Goal: Use online tool/utility: Use online tool/utility

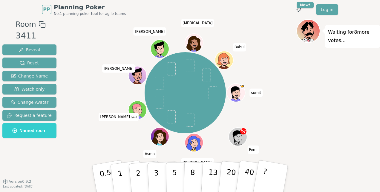
click at [53, 145] on div "Room 3411 Reveal Reset Change Name Watch only Change Avatar Request a feature N…" at bounding box center [29, 101] width 59 height 164
click at [190, 178] on p "8" at bounding box center [192, 178] width 5 height 32
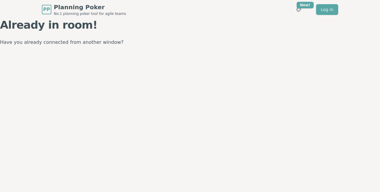
click at [16, 40] on p "Have you already connected from another window?" at bounding box center [190, 42] width 380 height 8
click at [126, 45] on p "Have you already connected from another window?" at bounding box center [190, 42] width 380 height 8
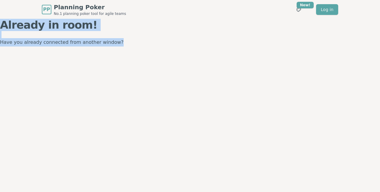
drag, startPoint x: 118, startPoint y: 45, endPoint x: -1, endPoint y: 24, distance: 121.2
click at [0, 24] on html "PP Planning Poker No.1 planning poker tool for agile teams Toggle theme New! Lo…" at bounding box center [190, 96] width 380 height 192
drag, startPoint x: -1, startPoint y: 24, endPoint x: 109, endPoint y: 76, distance: 121.8
click at [109, 76] on div "PP Planning Poker No.1 planning poker tool for agile teams Toggle theme New! Lo…" at bounding box center [190, 96] width 380 height 192
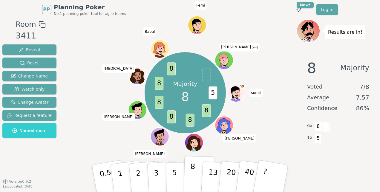
click at [191, 168] on p "8" at bounding box center [192, 178] width 5 height 32
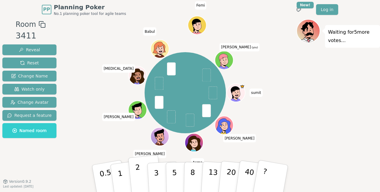
click at [136, 174] on p "2" at bounding box center [139, 179] width 8 height 33
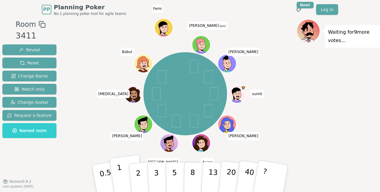
click at [121, 176] on p "1" at bounding box center [120, 179] width 9 height 33
